Goal: Understand process/instructions

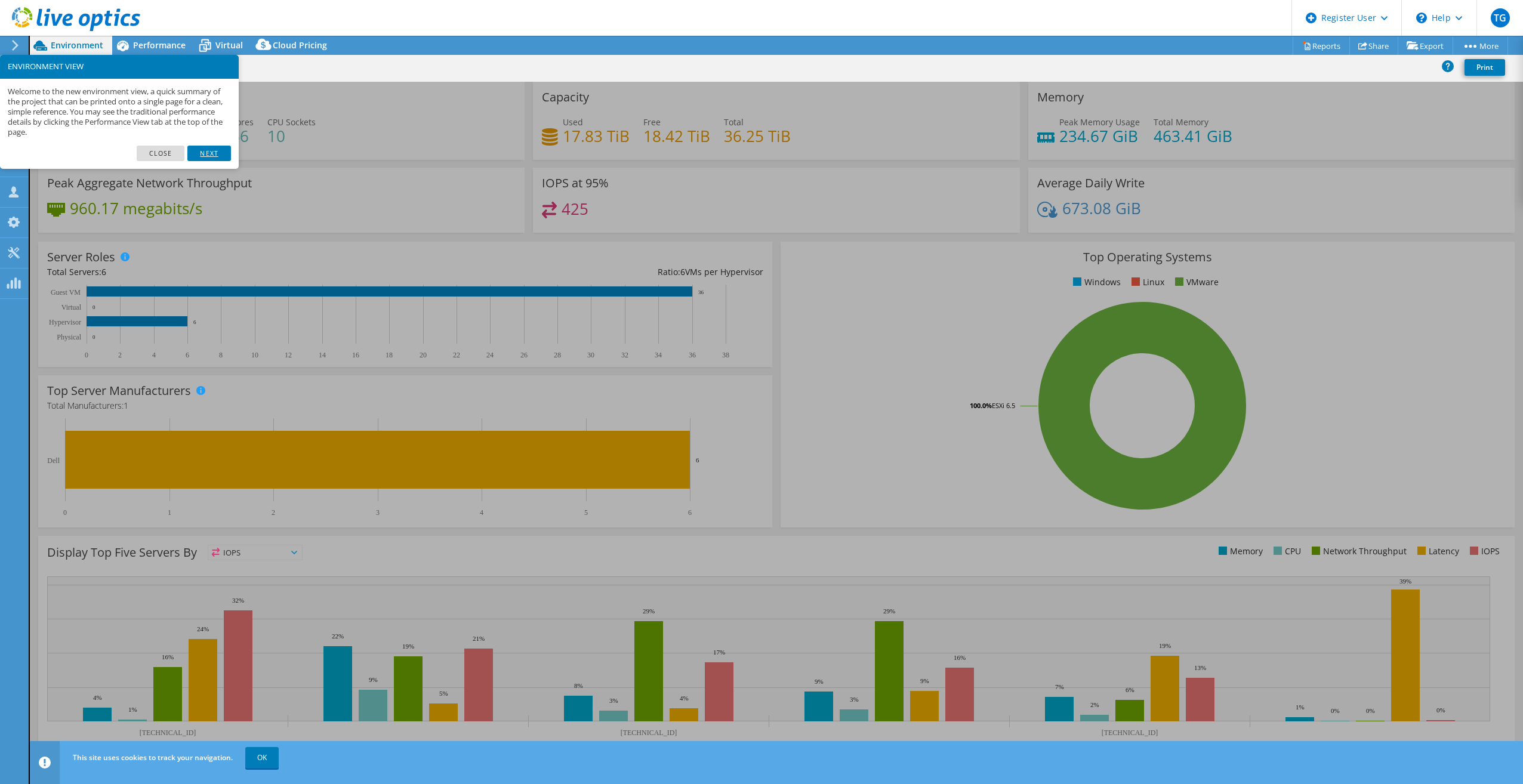
click at [214, 153] on link "Next" at bounding box center [209, 153] width 43 height 16
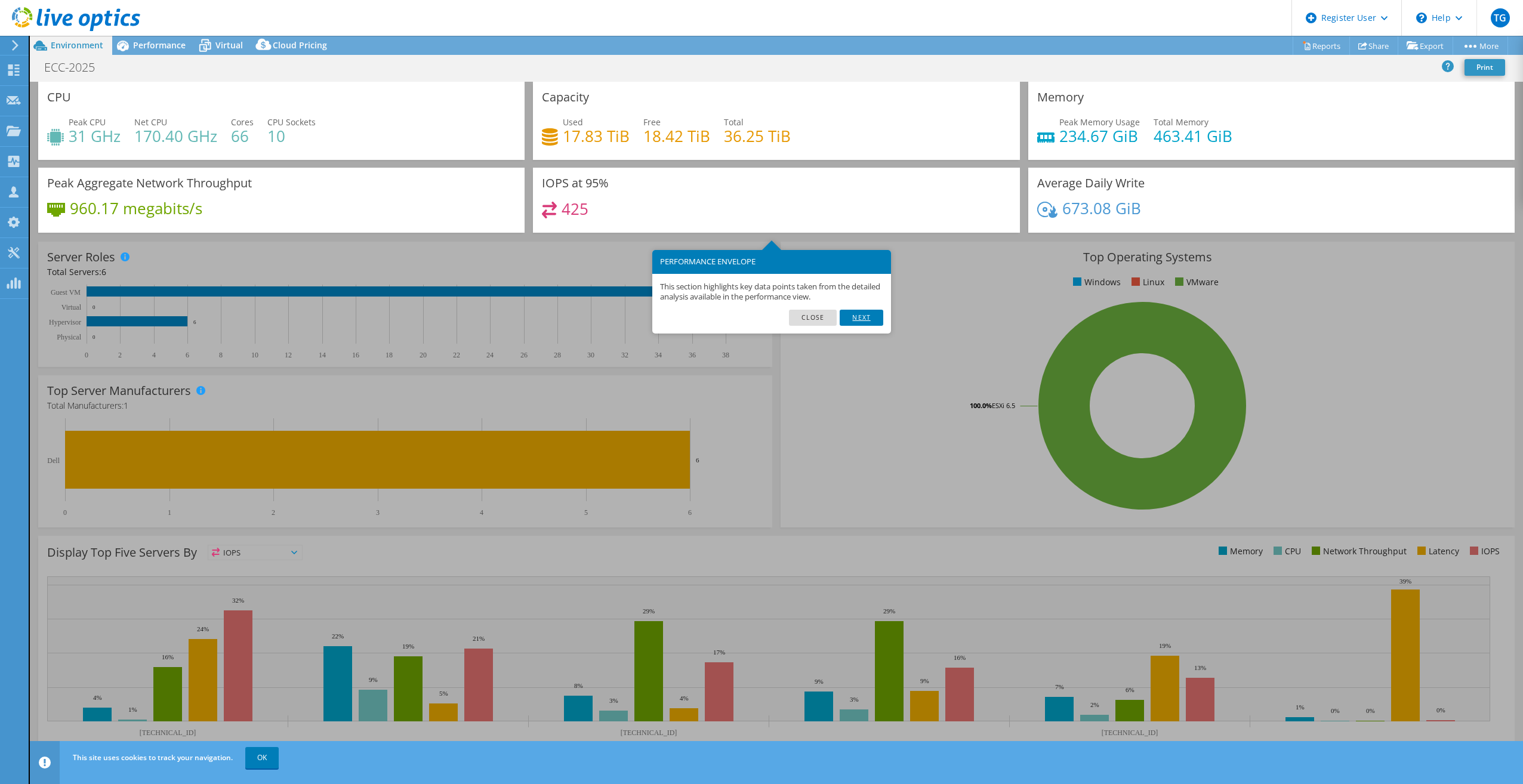
click at [863, 315] on link "Next" at bounding box center [861, 318] width 43 height 16
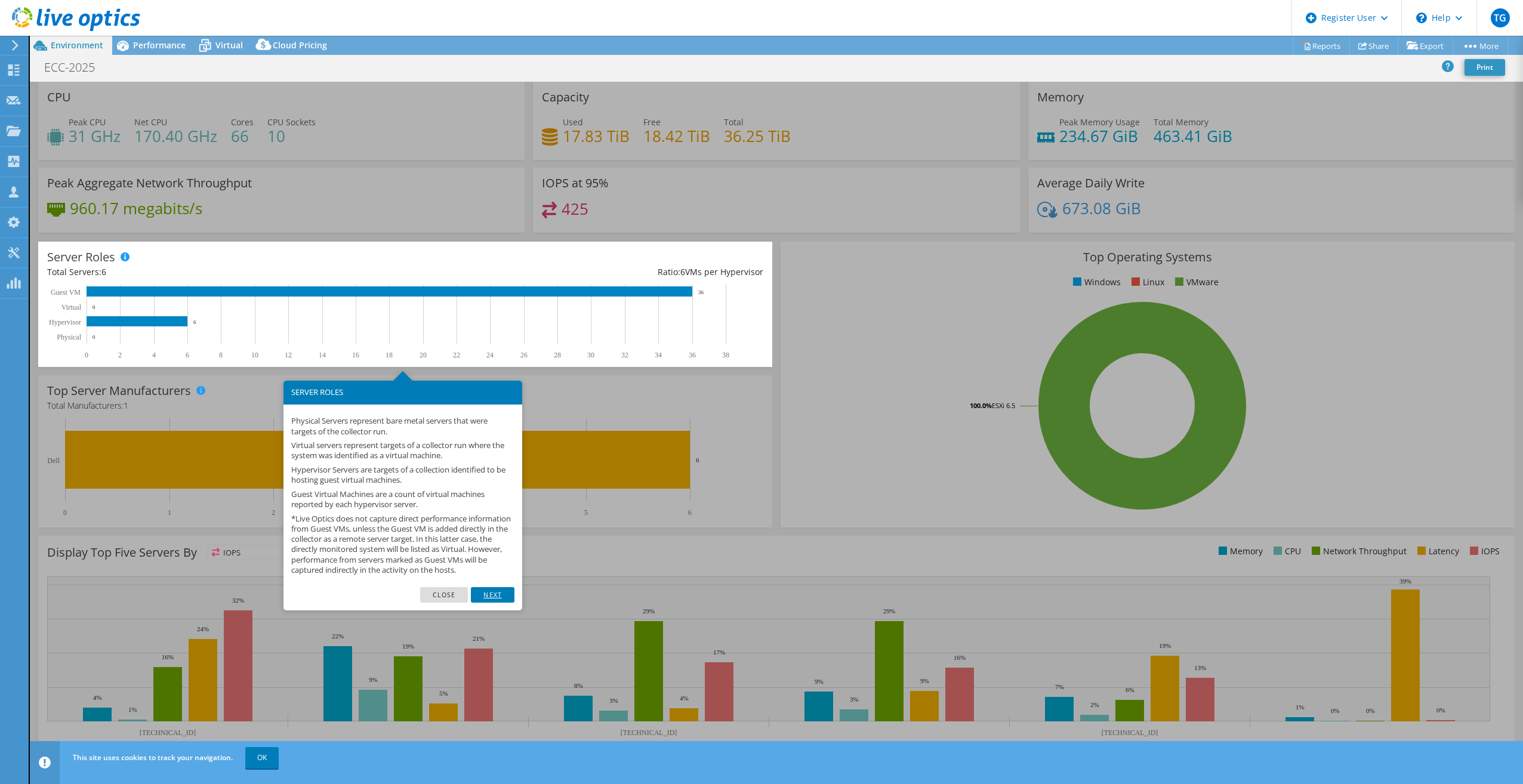
click at [492, 603] on link "Next" at bounding box center [493, 595] width 43 height 16
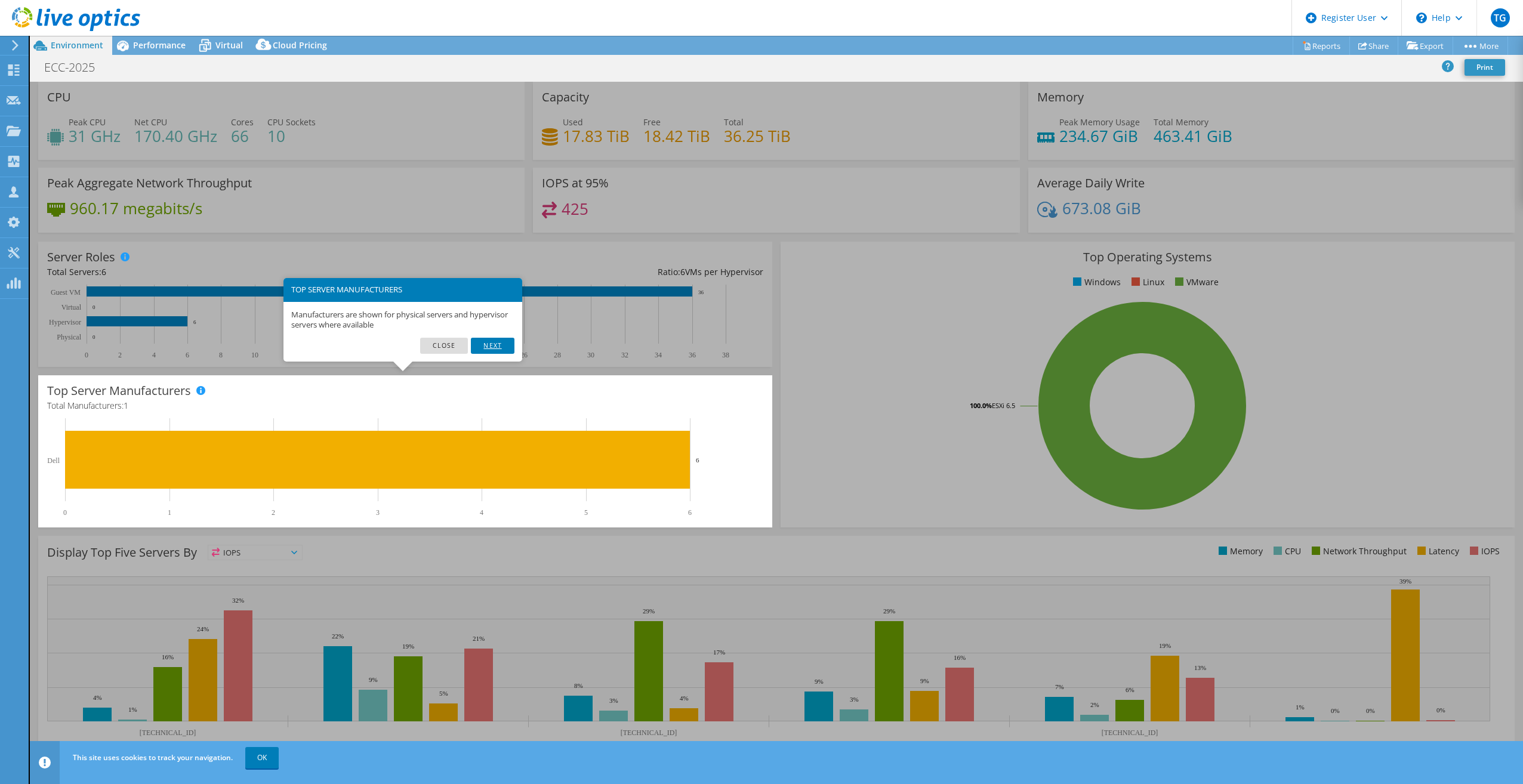
click at [501, 346] on link "Next" at bounding box center [493, 346] width 43 height 16
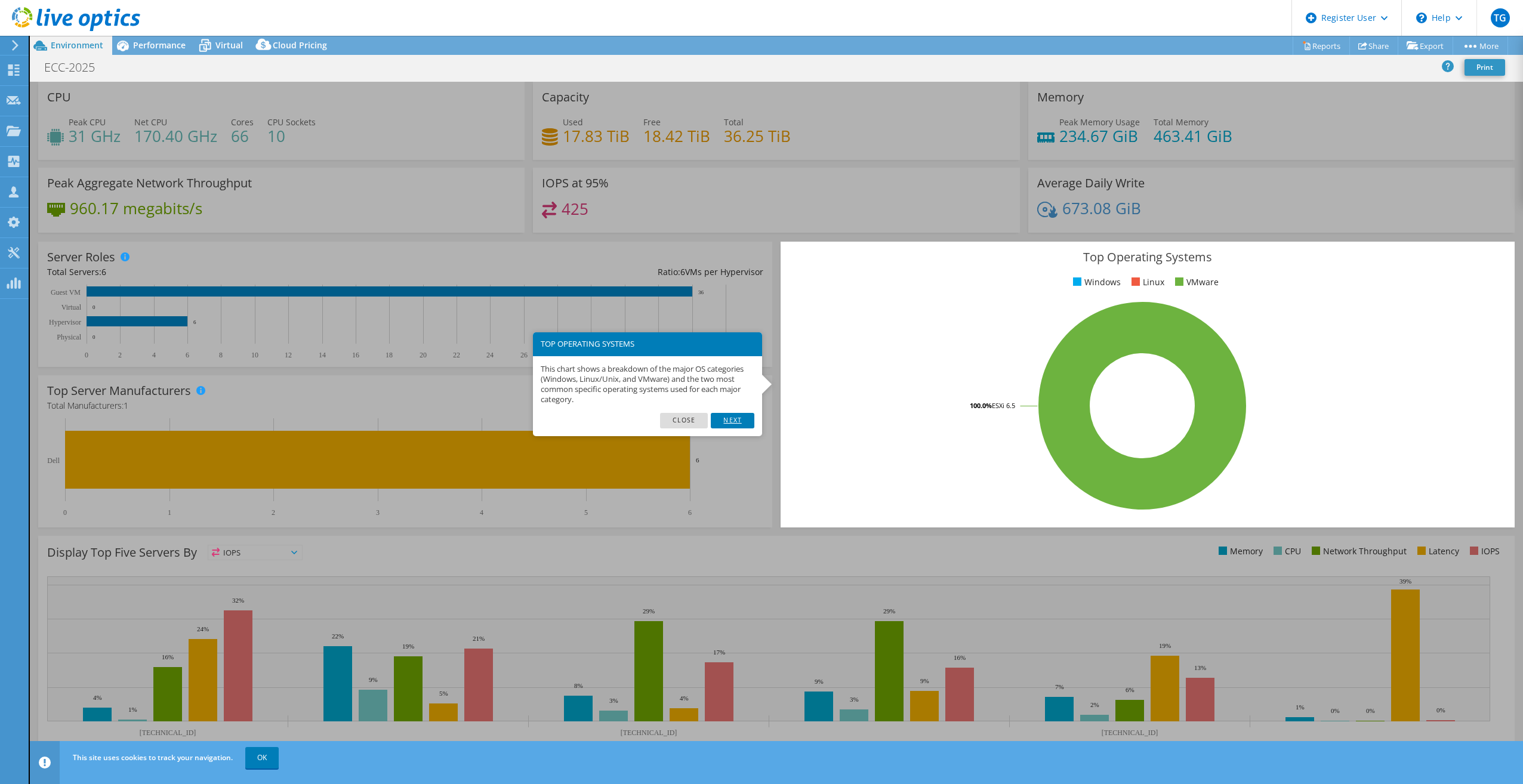
click at [729, 424] on link "Next" at bounding box center [733, 421] width 43 height 16
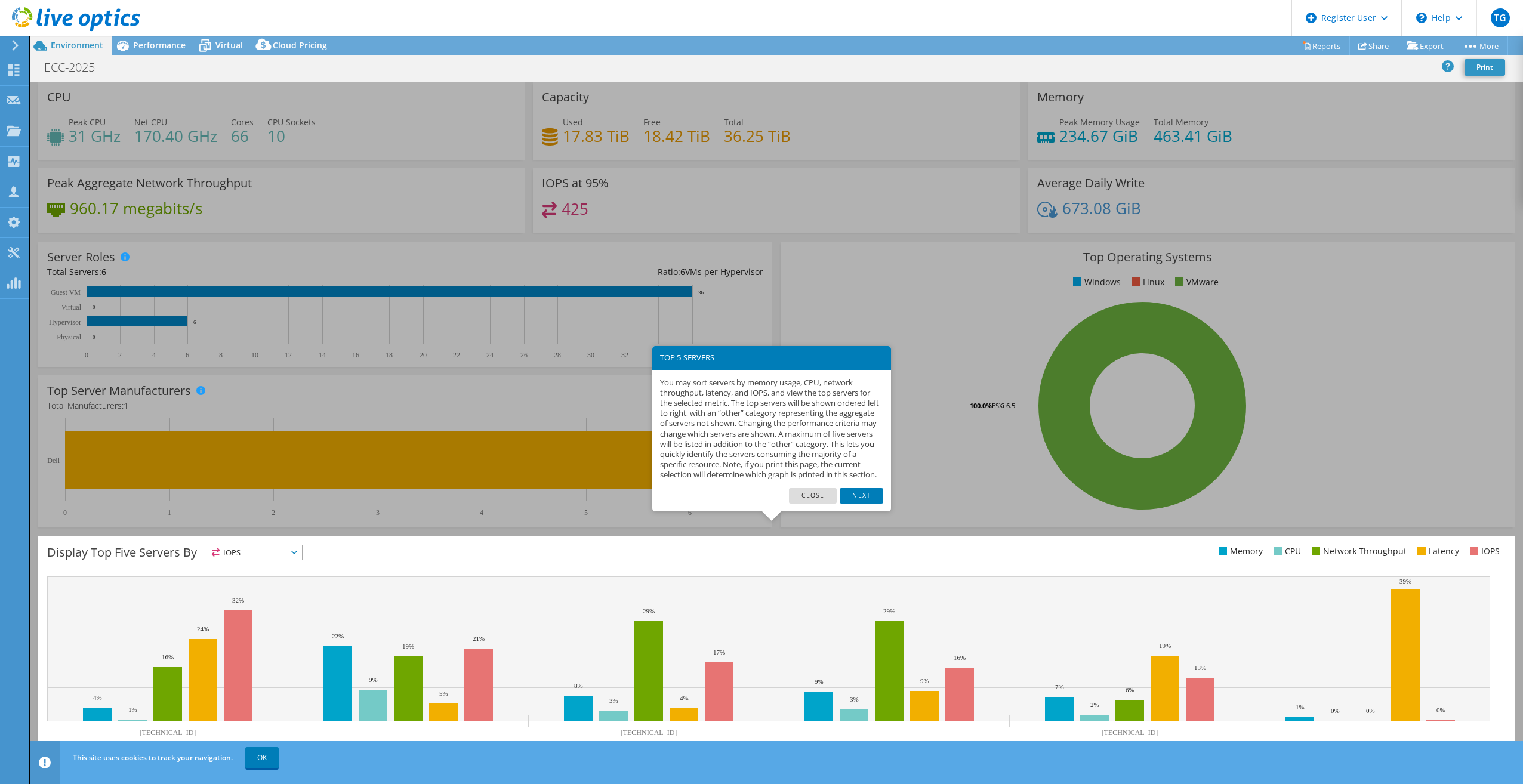
scroll to position [13, 0]
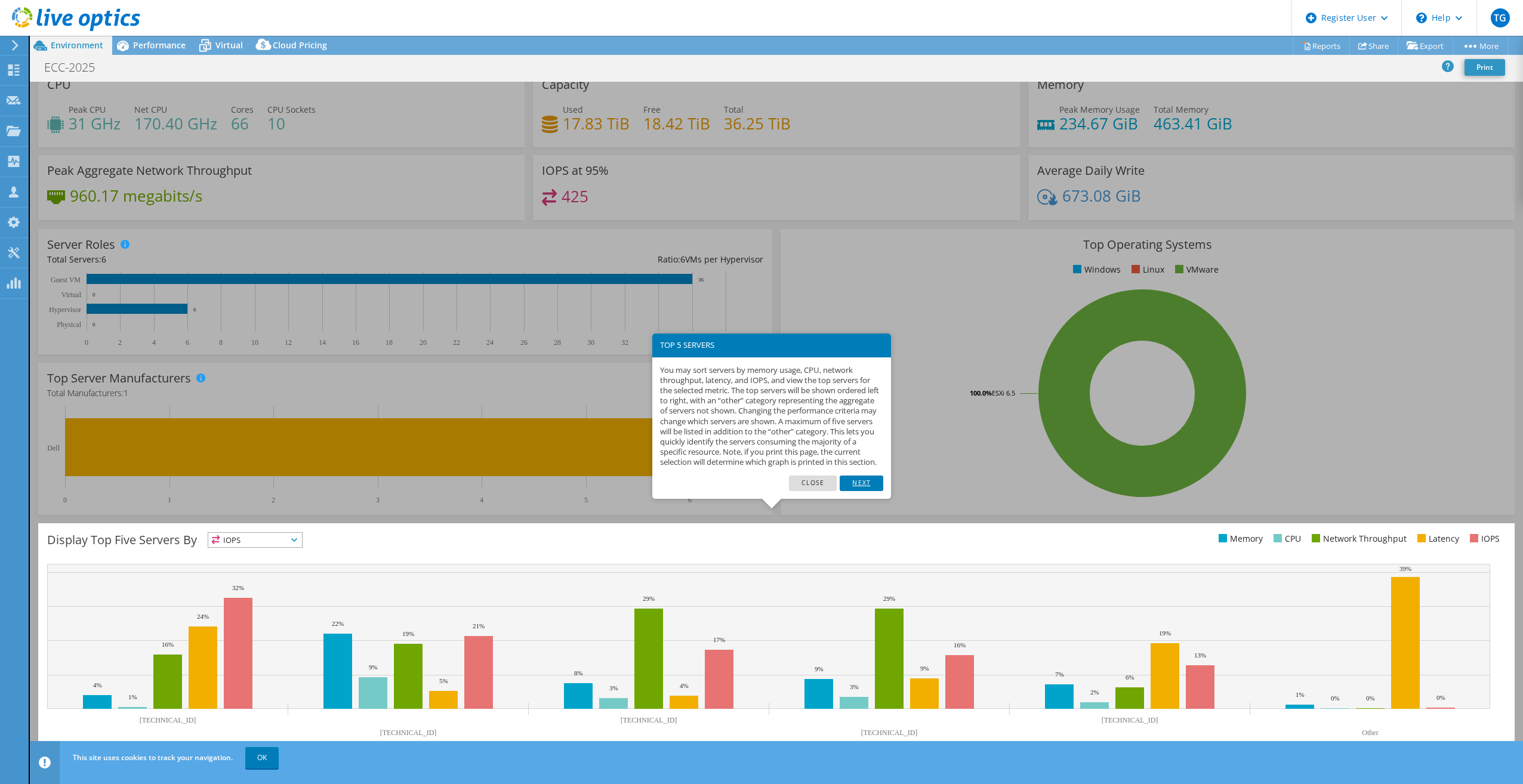
click at [865, 491] on link "Next" at bounding box center [861, 484] width 43 height 16
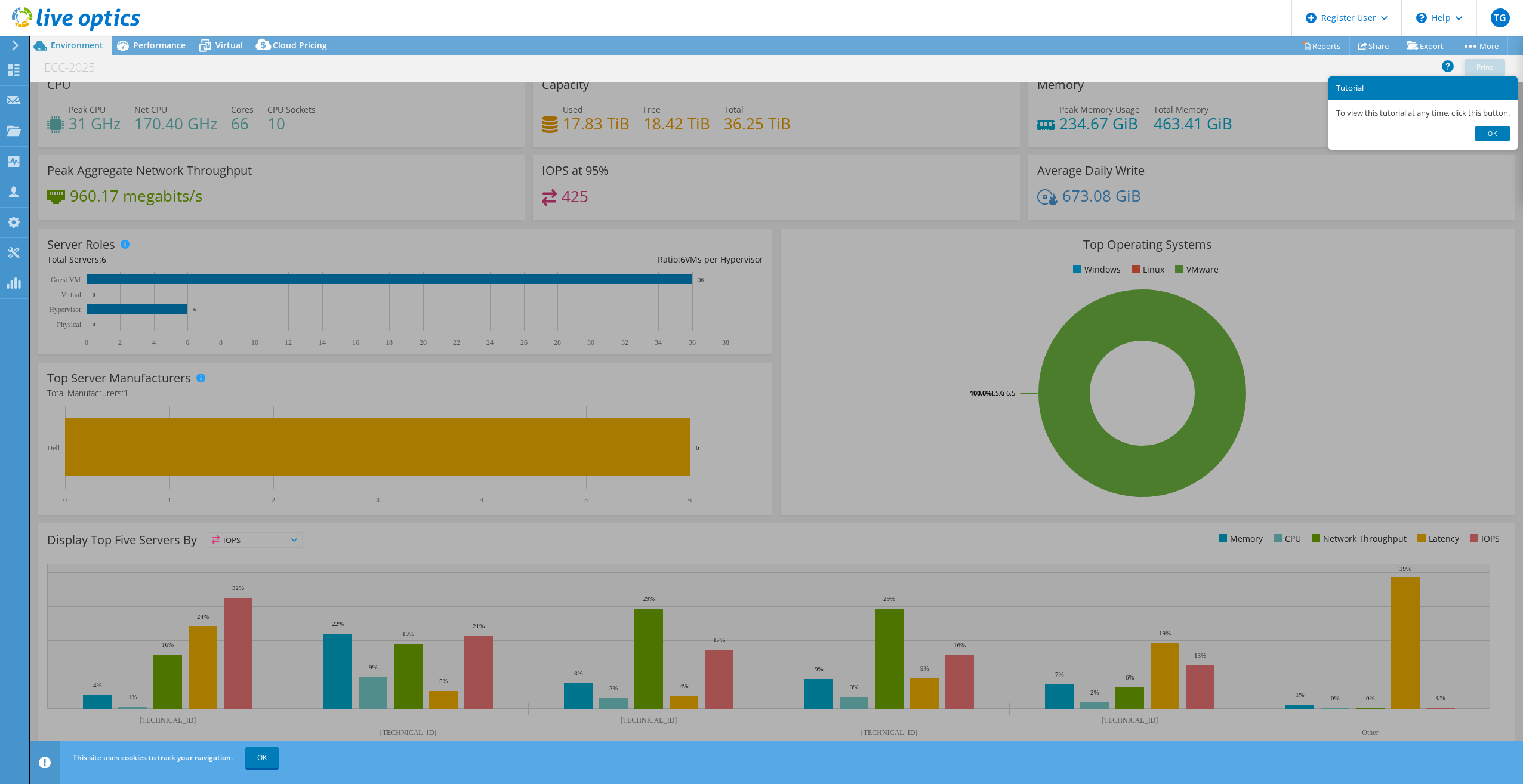
click at [1484, 133] on link "Ok" at bounding box center [1493, 134] width 35 height 16
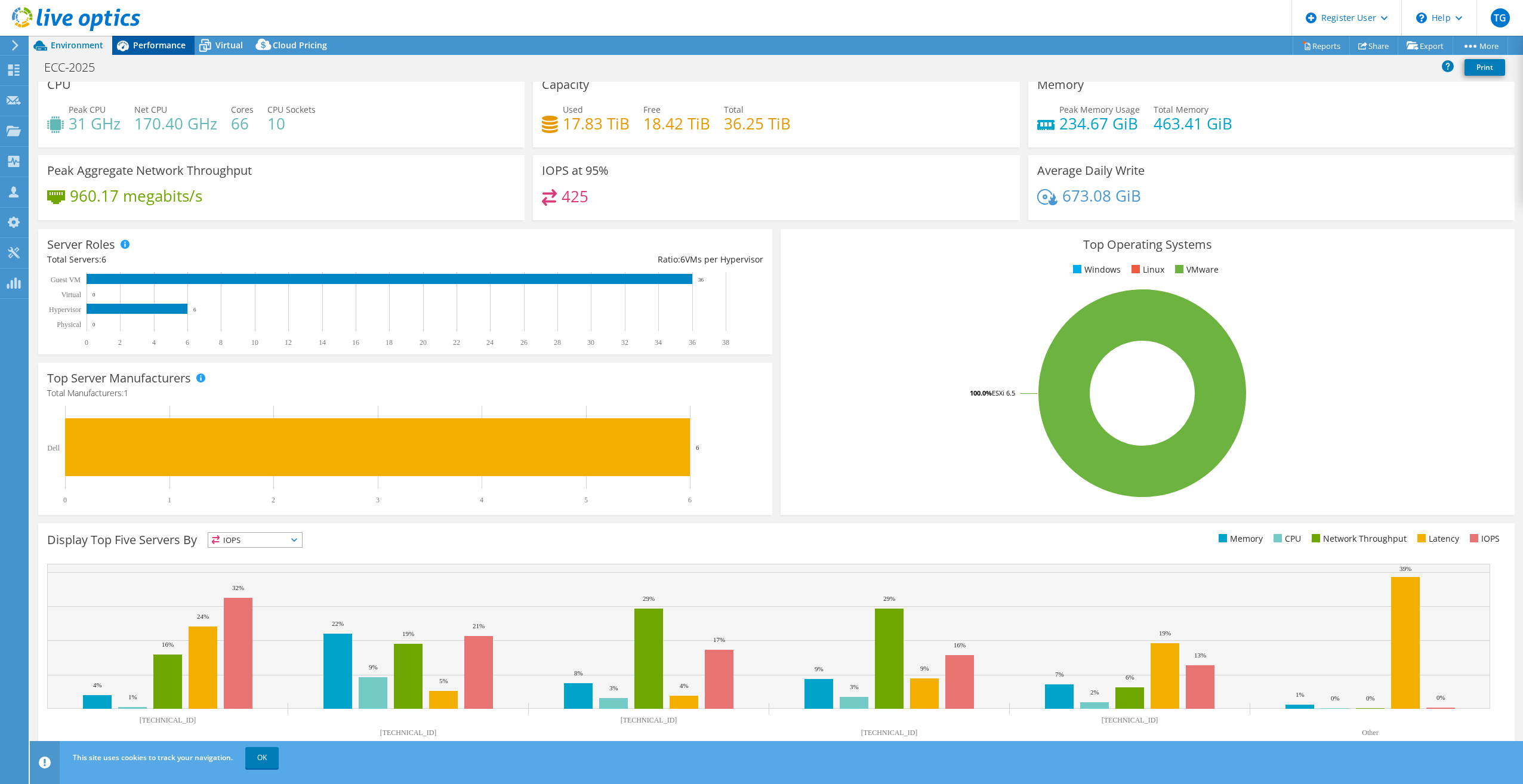
click at [149, 41] on span "Performance" at bounding box center [160, 45] width 52 height 11
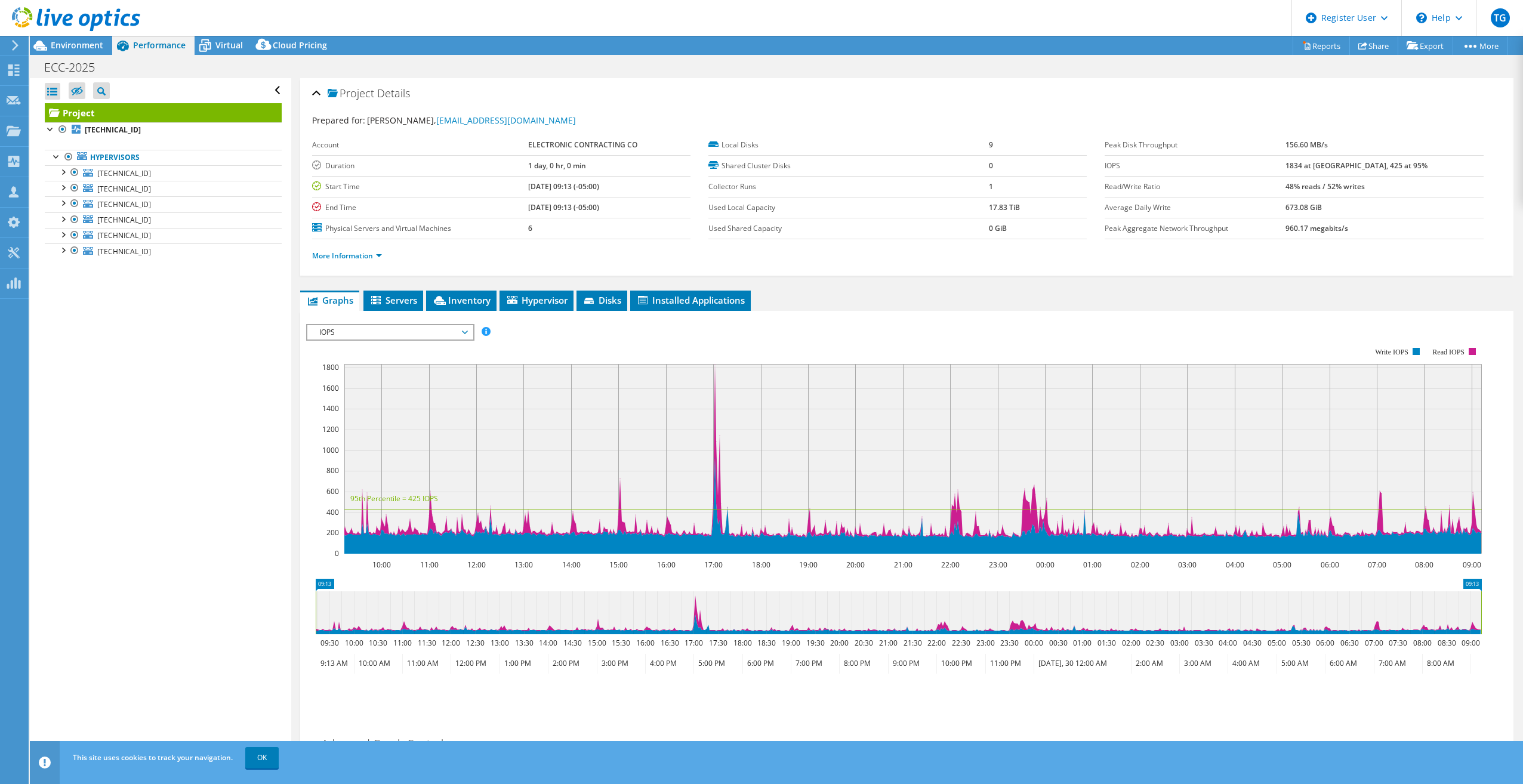
scroll to position [0, 0]
click at [714, 432] on icon at bounding box center [913, 450] width 1138 height 174
